Goal: Task Accomplishment & Management: Manage account settings

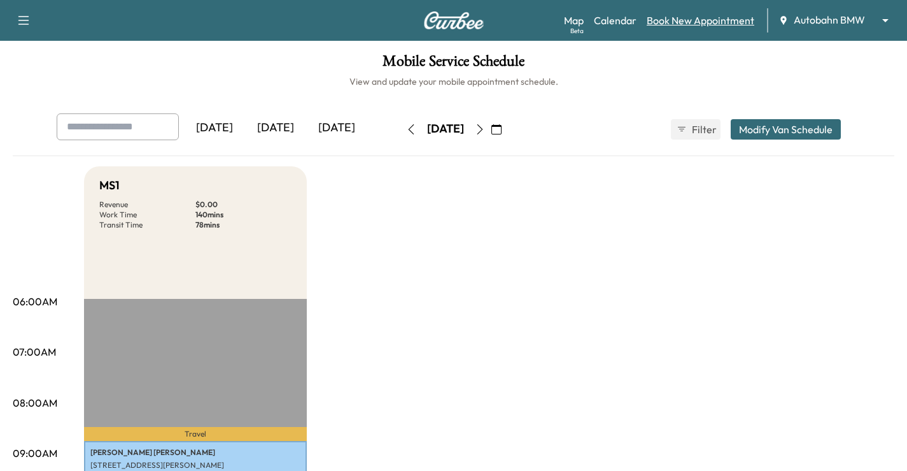
click at [694, 24] on link "Book New Appointment" at bounding box center [701, 20] width 108 height 15
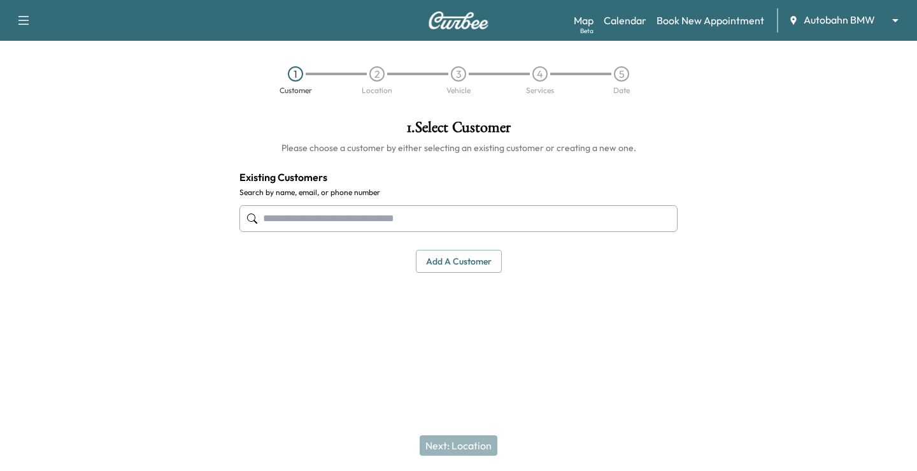
click at [309, 217] on input "text" at bounding box center [458, 218] width 438 height 27
paste input "**********"
type input "**********"
click at [311, 309] on div "1 . Select Customer Please choose a customer by either selecting an existing cu…" at bounding box center [458, 228] width 459 height 236
click at [348, 218] on input "text" at bounding box center [458, 218] width 438 height 27
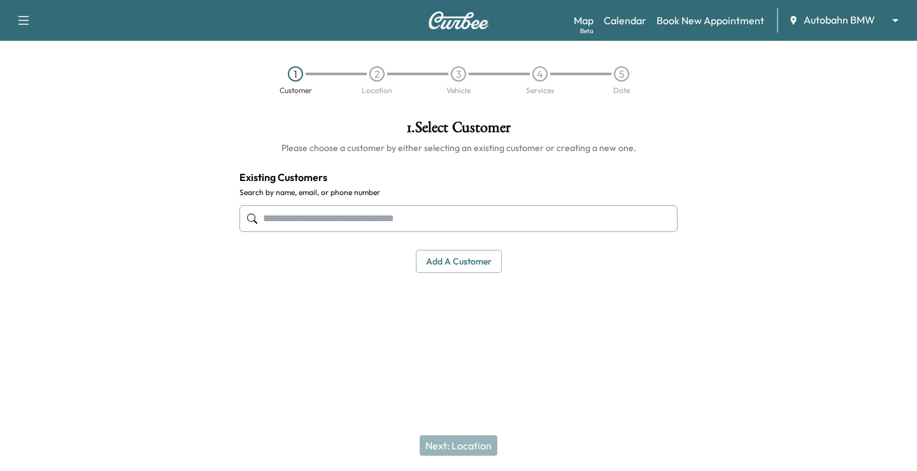
paste input "*********"
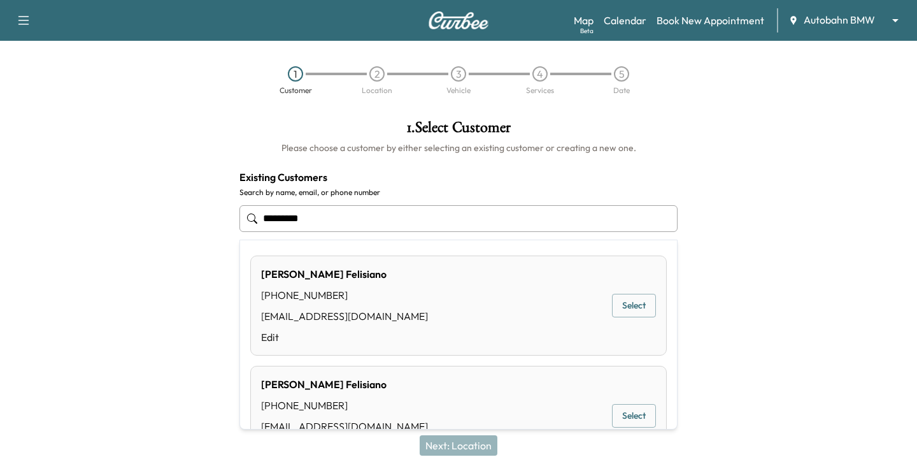
click at [617, 301] on button "Select" at bounding box center [634, 306] width 44 height 24
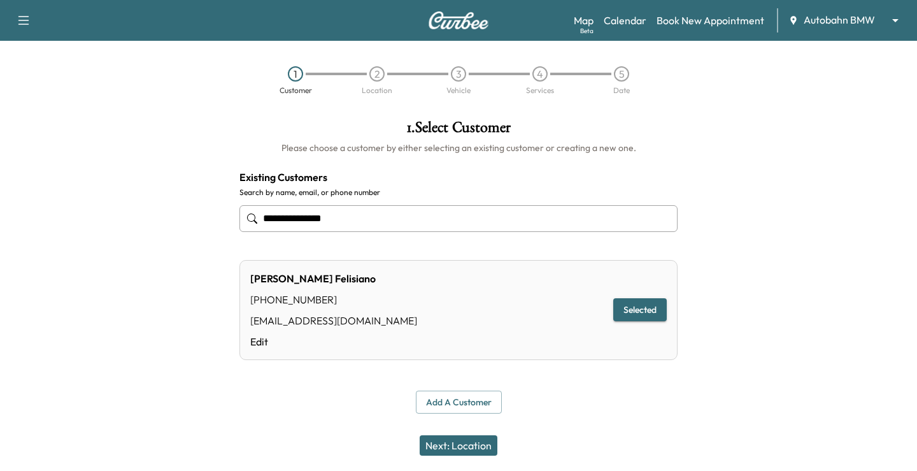
type input "**********"
click at [482, 439] on button "Next: Location" at bounding box center [459, 445] width 78 height 20
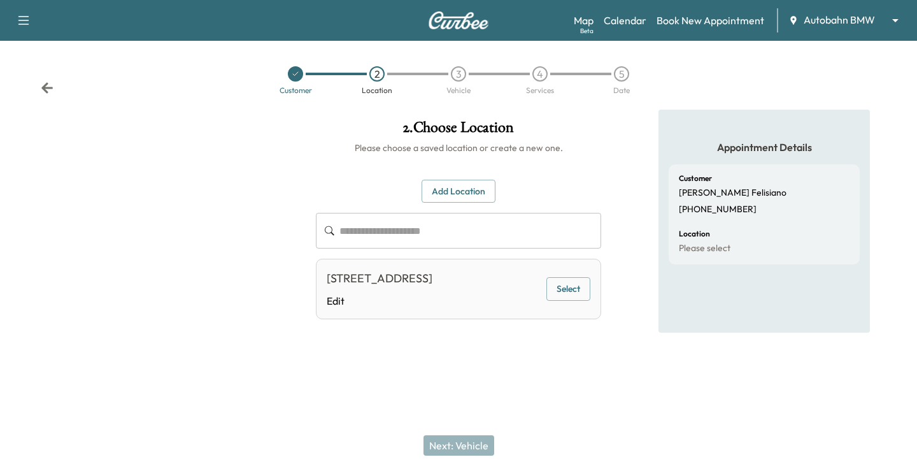
click at [572, 299] on button "Select" at bounding box center [568, 289] width 44 height 24
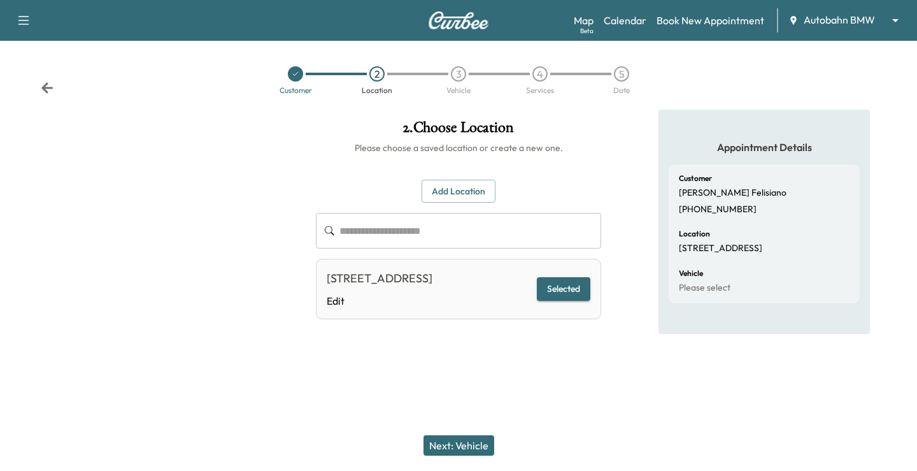
click at [443, 456] on div "Next: Vehicle" at bounding box center [458, 445] width 917 height 51
click at [473, 447] on button "Next: Vehicle" at bounding box center [458, 445] width 71 height 20
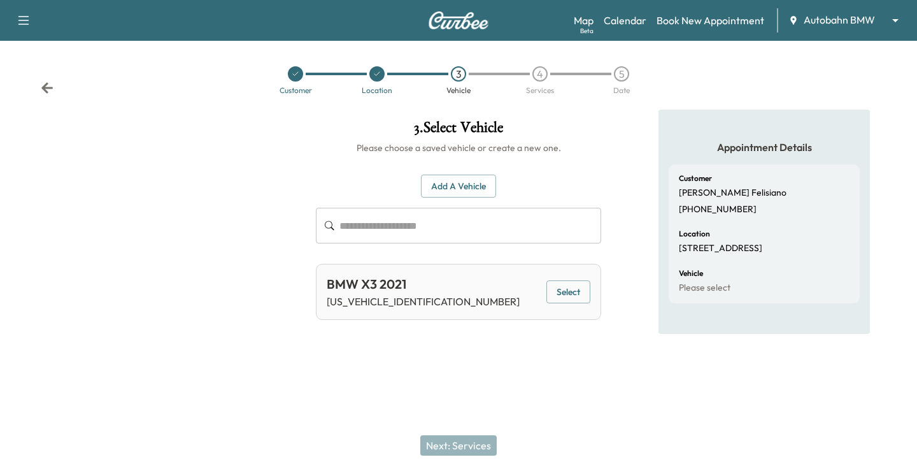
click at [566, 294] on button "Select" at bounding box center [568, 292] width 44 height 24
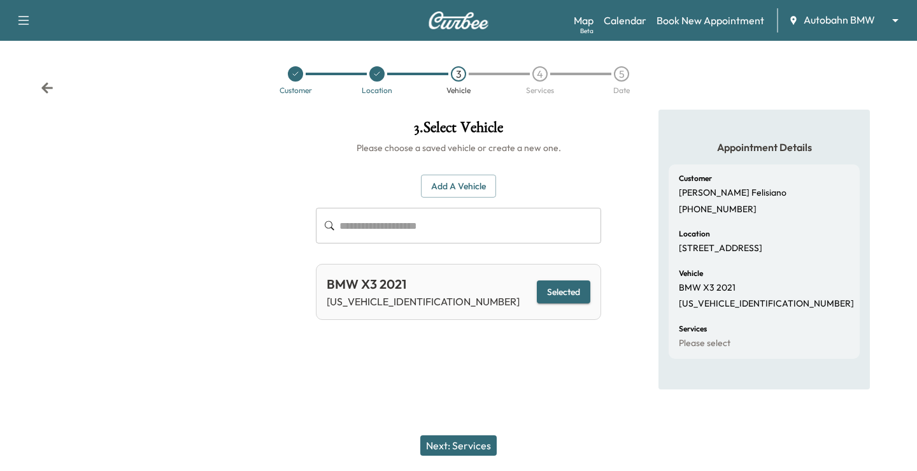
click at [425, 469] on div "Next: Services" at bounding box center [458, 445] width 917 height 51
click at [453, 450] on button "Next: Services" at bounding box center [458, 445] width 76 height 20
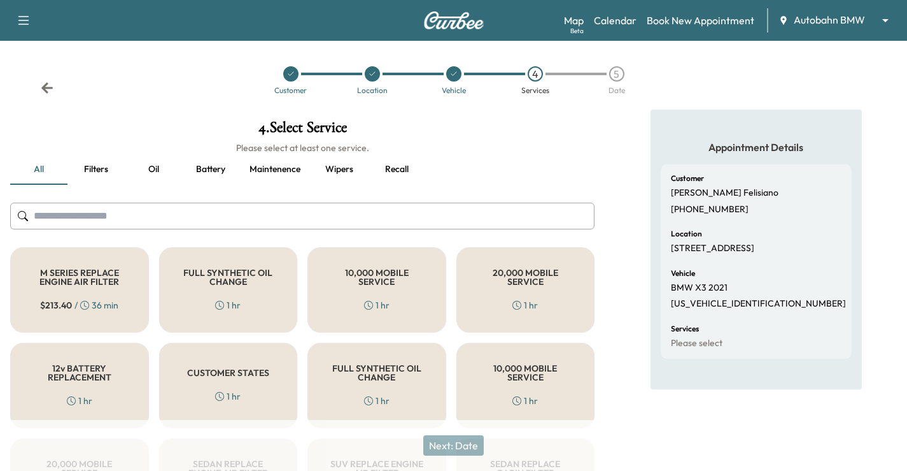
click at [265, 307] on div "FULL SYNTHETIC OIL CHANGE 1 hr" at bounding box center [228, 289] width 139 height 85
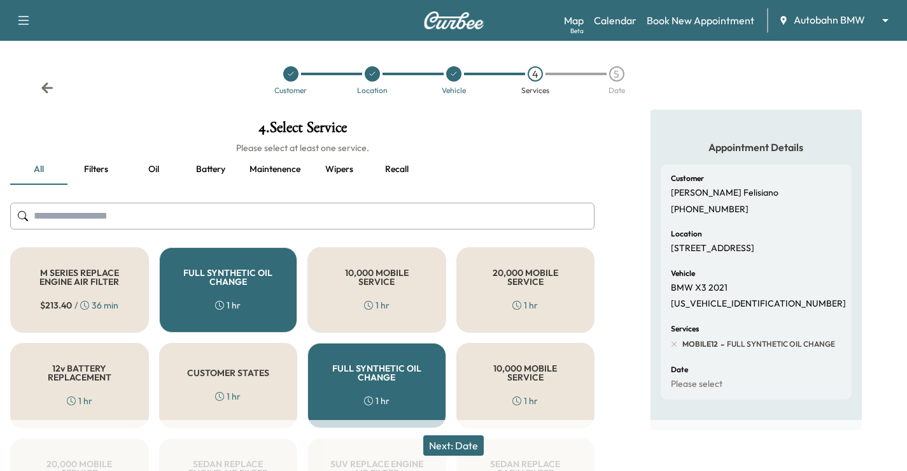
click at [460, 438] on button "Next: Date" at bounding box center [453, 445] width 60 height 20
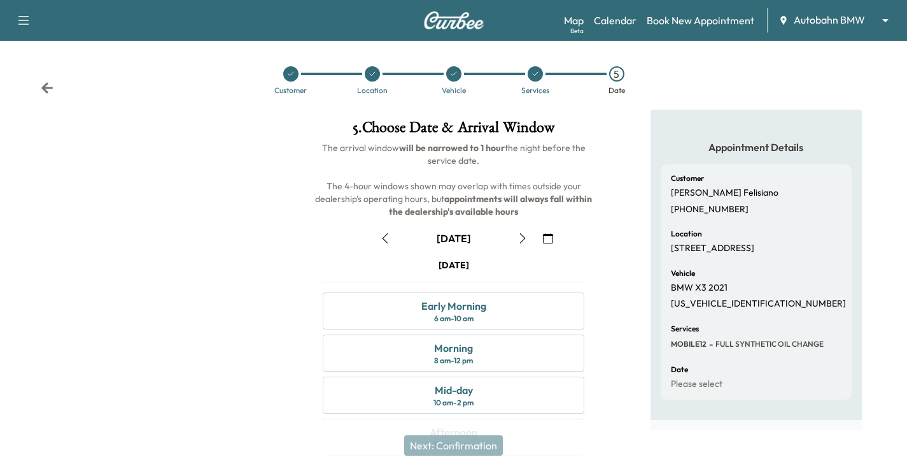
click at [512, 243] on button "button" at bounding box center [523, 238] width 22 height 20
click at [506, 352] on div "Morning 8 am - 12 pm" at bounding box center [454, 352] width 262 height 37
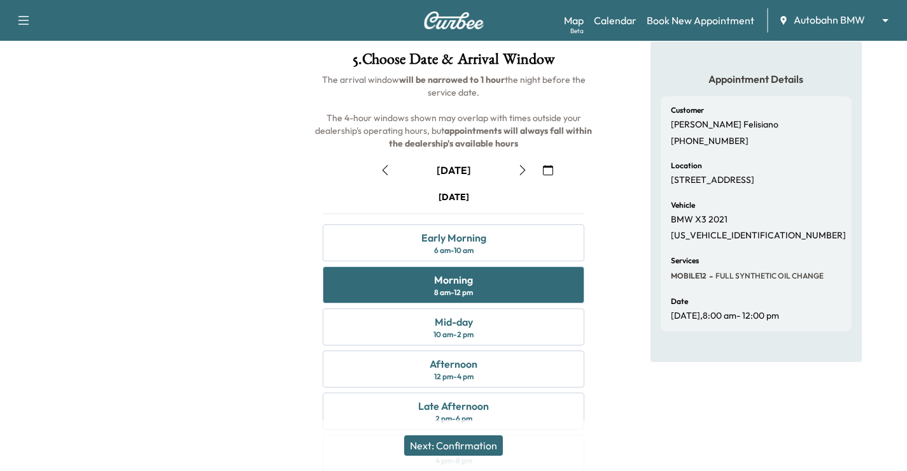
scroll to position [167, 0]
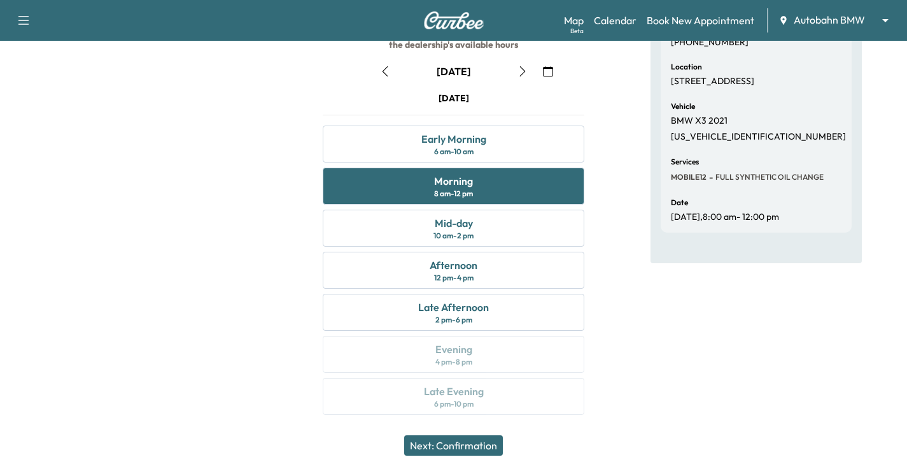
click at [501, 441] on button "Next: Confirmation" at bounding box center [453, 445] width 99 height 20
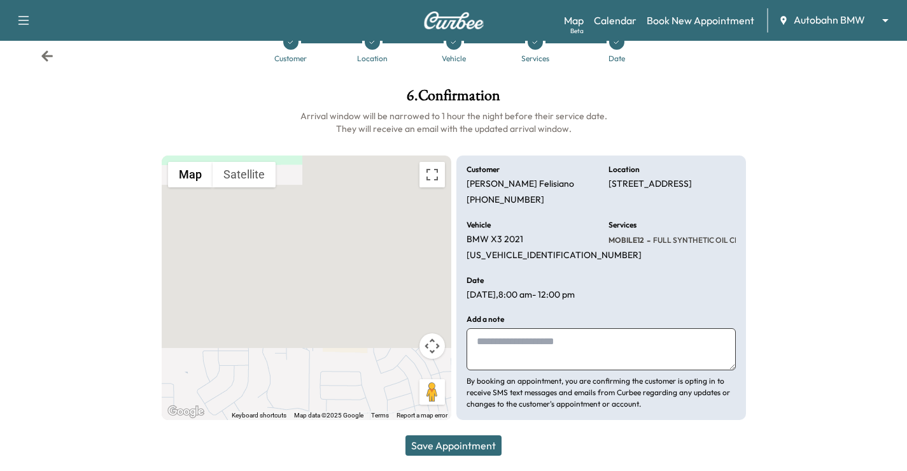
click at [569, 362] on textarea at bounding box center [601, 349] width 269 height 42
click at [495, 439] on button "Save Appointment" at bounding box center [454, 445] width 96 height 20
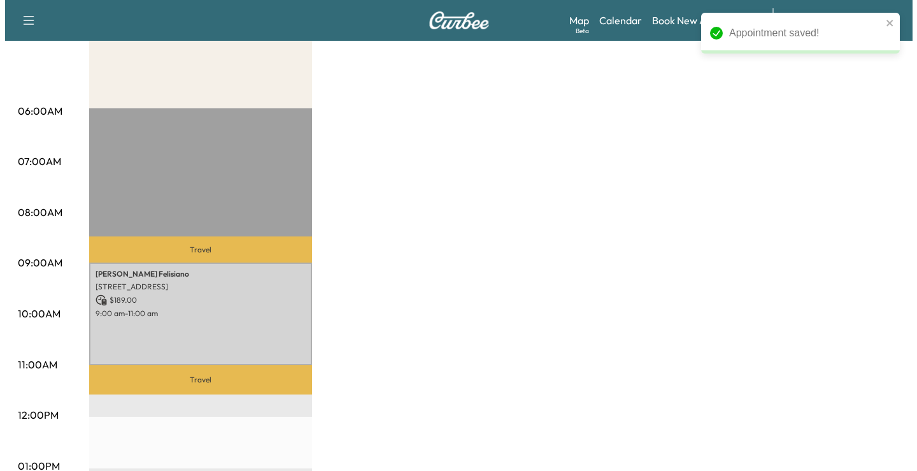
scroll to position [191, 0]
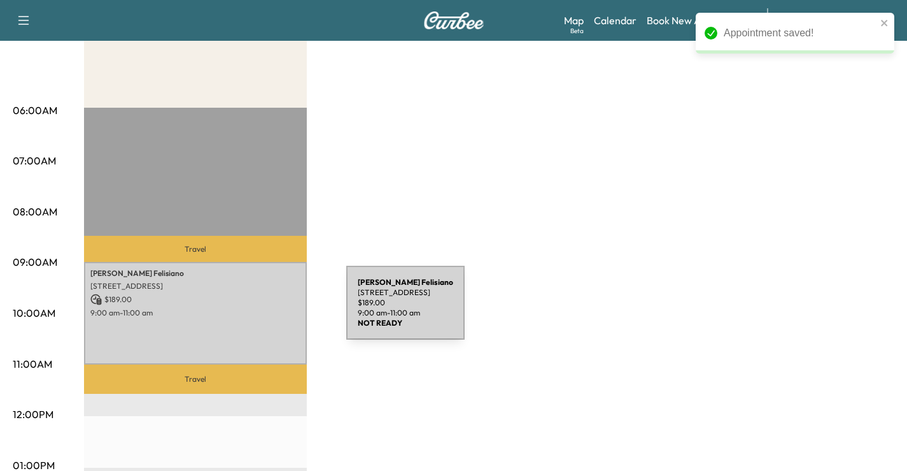
click at [251, 310] on p "9:00 am - 11:00 am" at bounding box center [195, 313] width 210 height 10
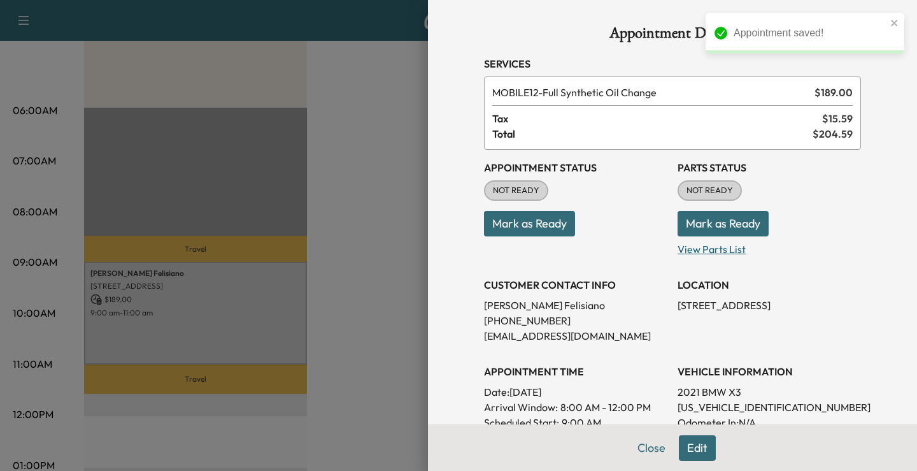
drag, startPoint x: 544, startPoint y: 231, endPoint x: 682, endPoint y: 239, distance: 137.8
click at [544, 231] on button "Mark as Ready" at bounding box center [529, 223] width 91 height 25
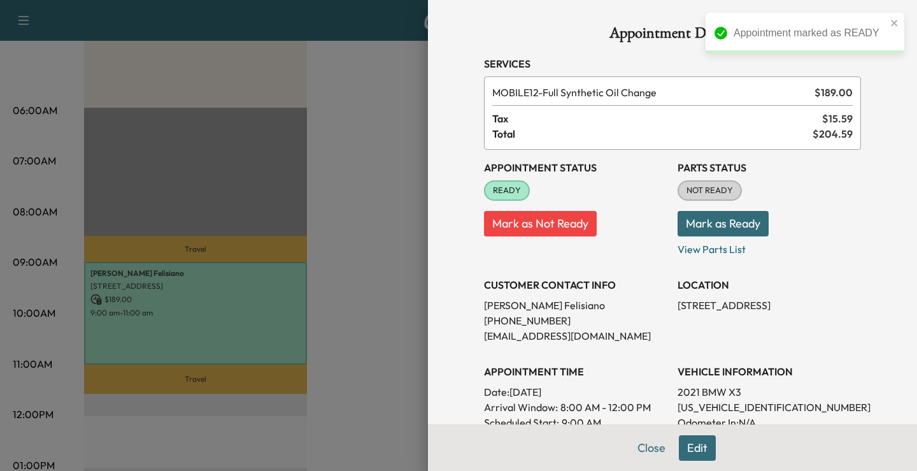
click at [388, 252] on div at bounding box center [458, 235] width 917 height 471
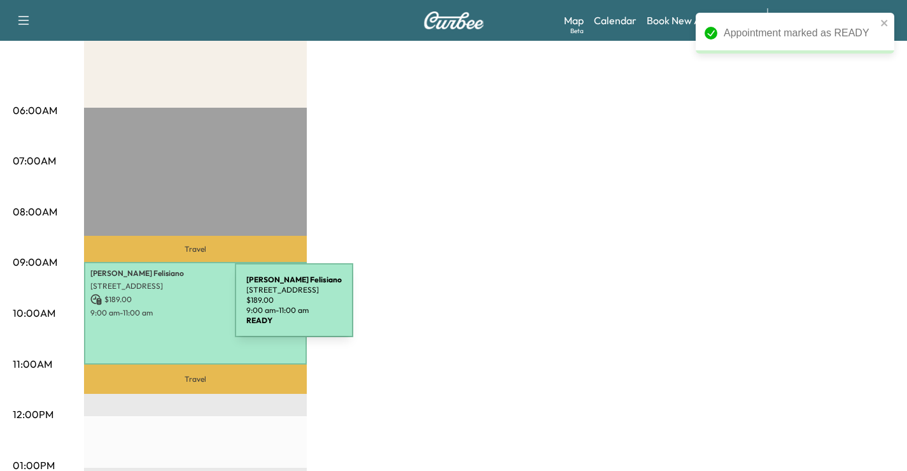
click at [139, 308] on p "9:00 am - 11:00 am" at bounding box center [195, 313] width 210 height 10
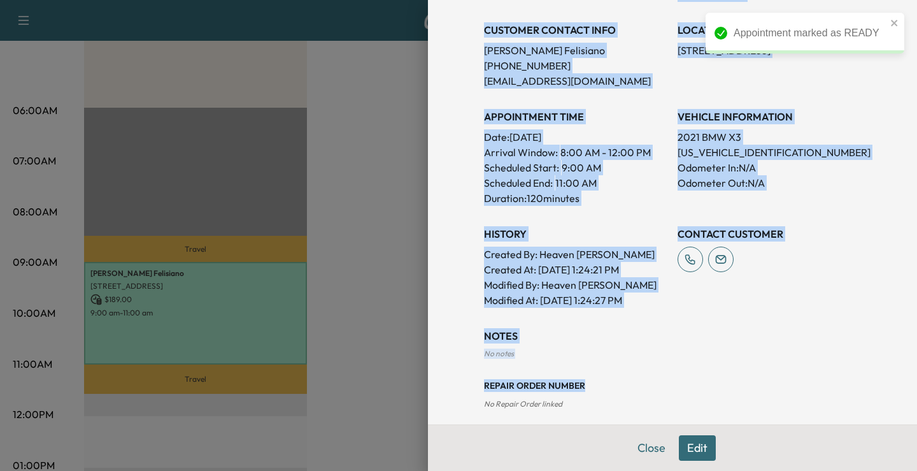
drag, startPoint x: 473, startPoint y: 59, endPoint x: 805, endPoint y: 369, distance: 453.7
click at [805, 369] on div "Appointment Details Services MOBILE12 - Full Synthetic Oil Change $ 189.00 Tax …" at bounding box center [673, 119] width 408 height 748
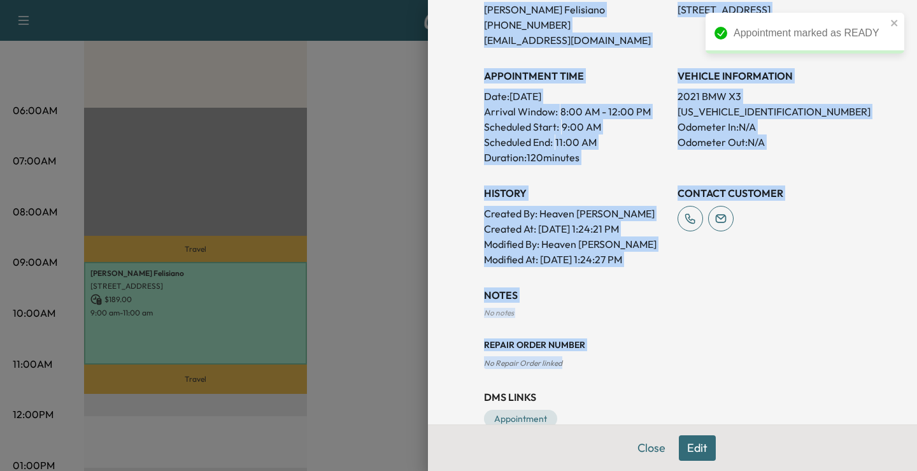
scroll to position [318, 0]
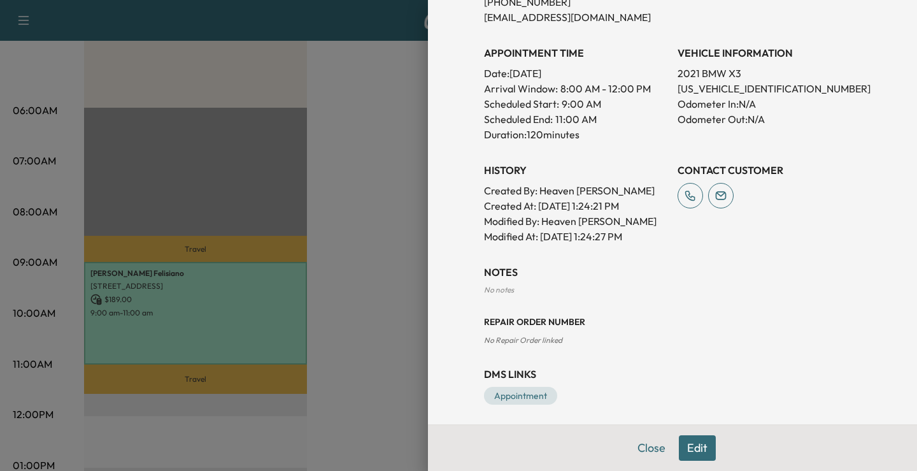
click at [796, 353] on div "Appointment Details Services MOBILE12 - Full Synthetic Oil Change $ 189.00 Tax …" at bounding box center [673, 56] width 408 height 748
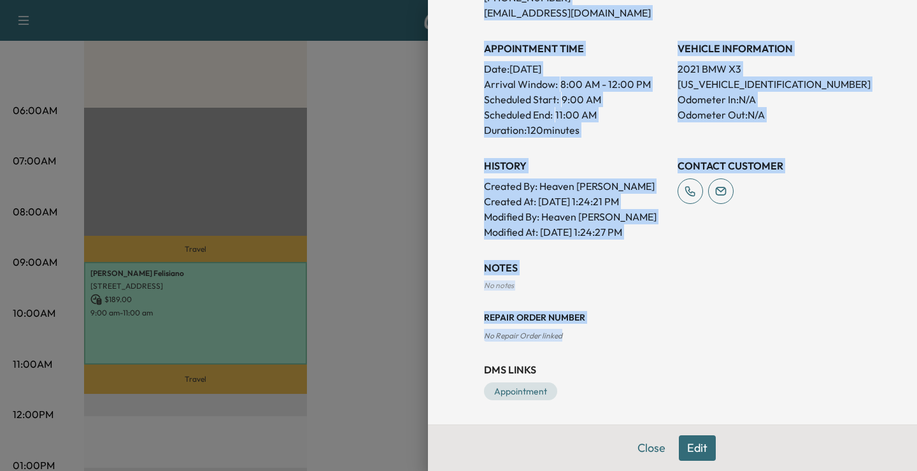
scroll to position [324, 0]
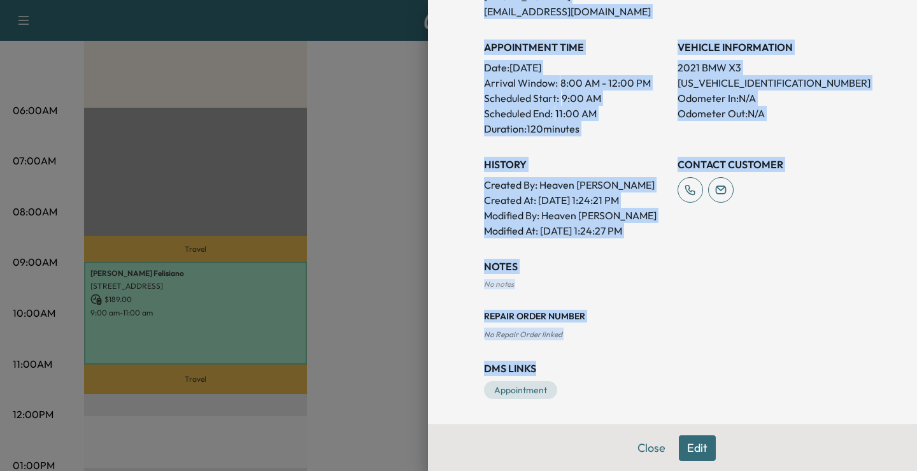
drag, startPoint x: 464, startPoint y: 62, endPoint x: 802, endPoint y: 343, distance: 439.6
click at [802, 343] on div "Appointment Details Services MOBILE12 - Full Synthetic Oil Change $ 189.00 Tax …" at bounding box center [673, 50] width 408 height 748
copy div "Services MOBILE12 - Full Synthetic Oil Change $ 189.00 Tax $ 15.59 Total $ 204.…"
